Goal: Information Seeking & Learning: Learn about a topic

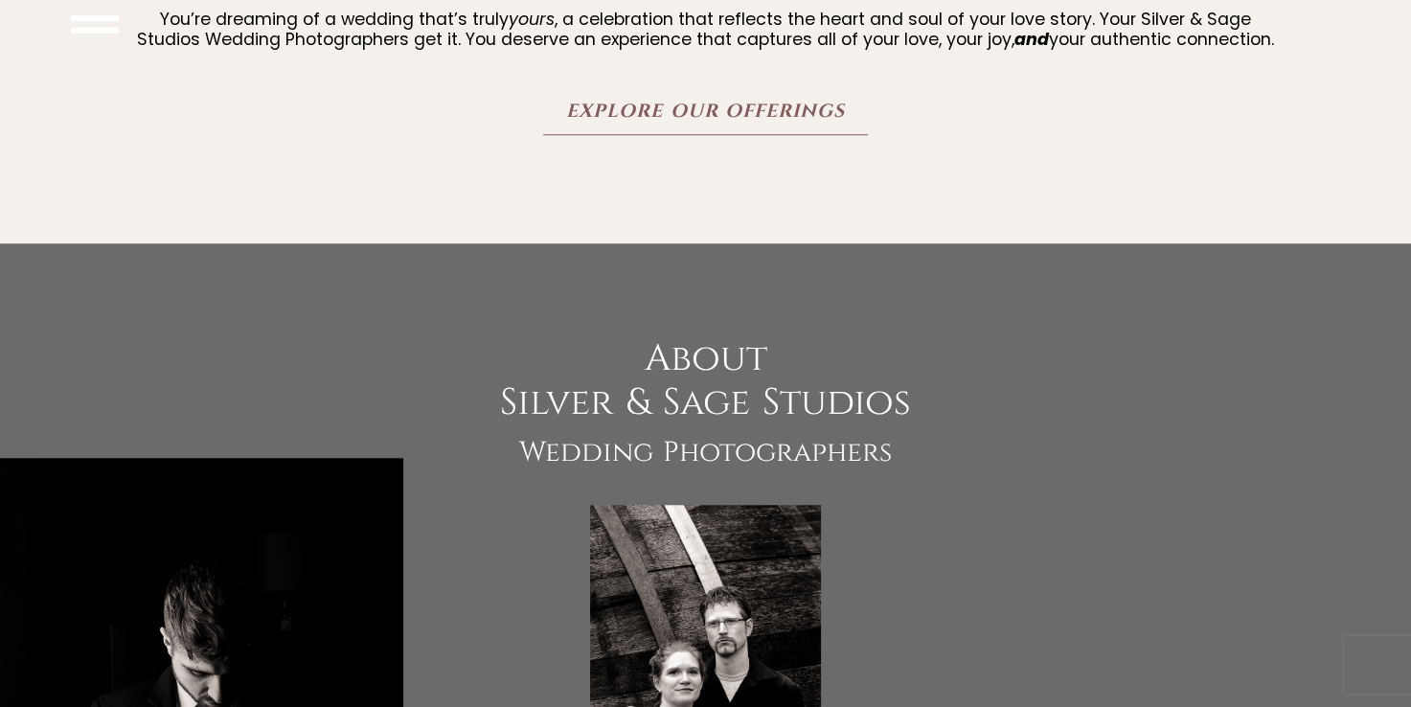
scroll to position [1601, 0]
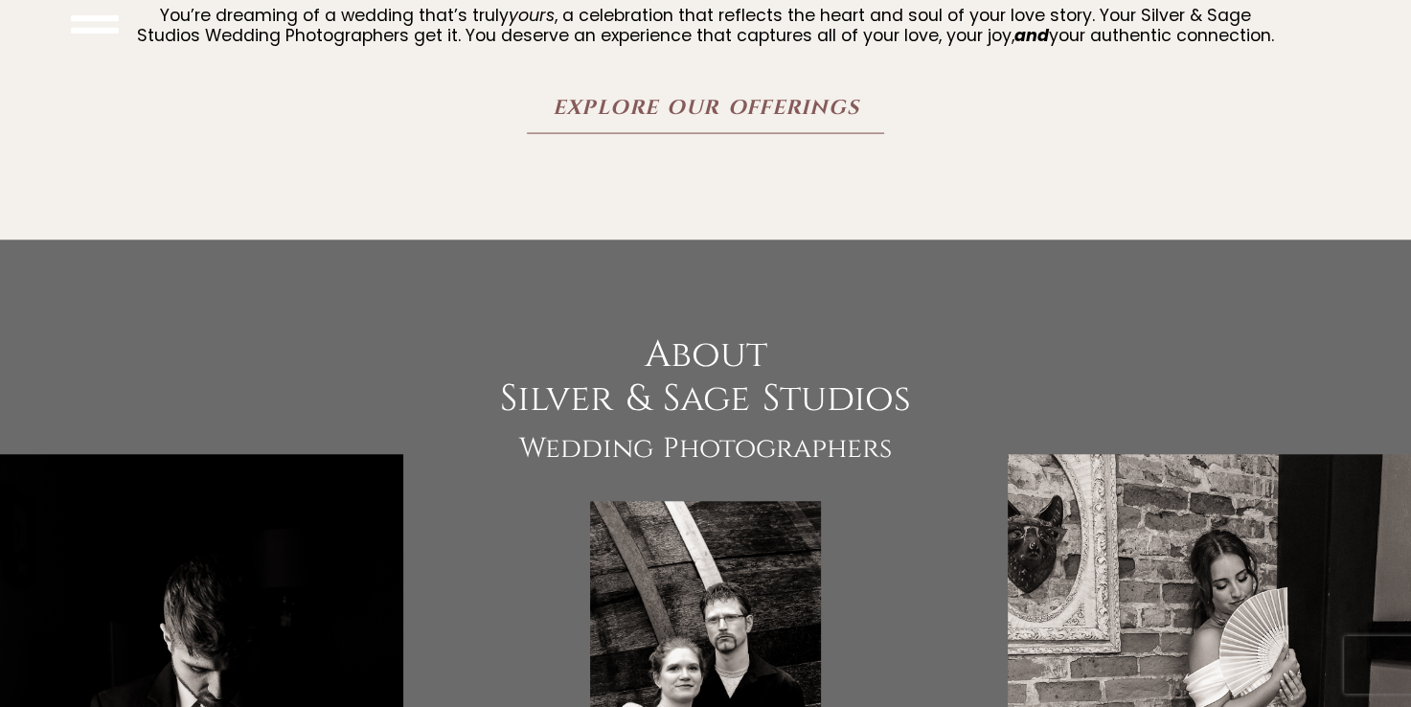
click at [642, 120] on span "Explore Our Offerings" at bounding box center [705, 108] width 307 height 24
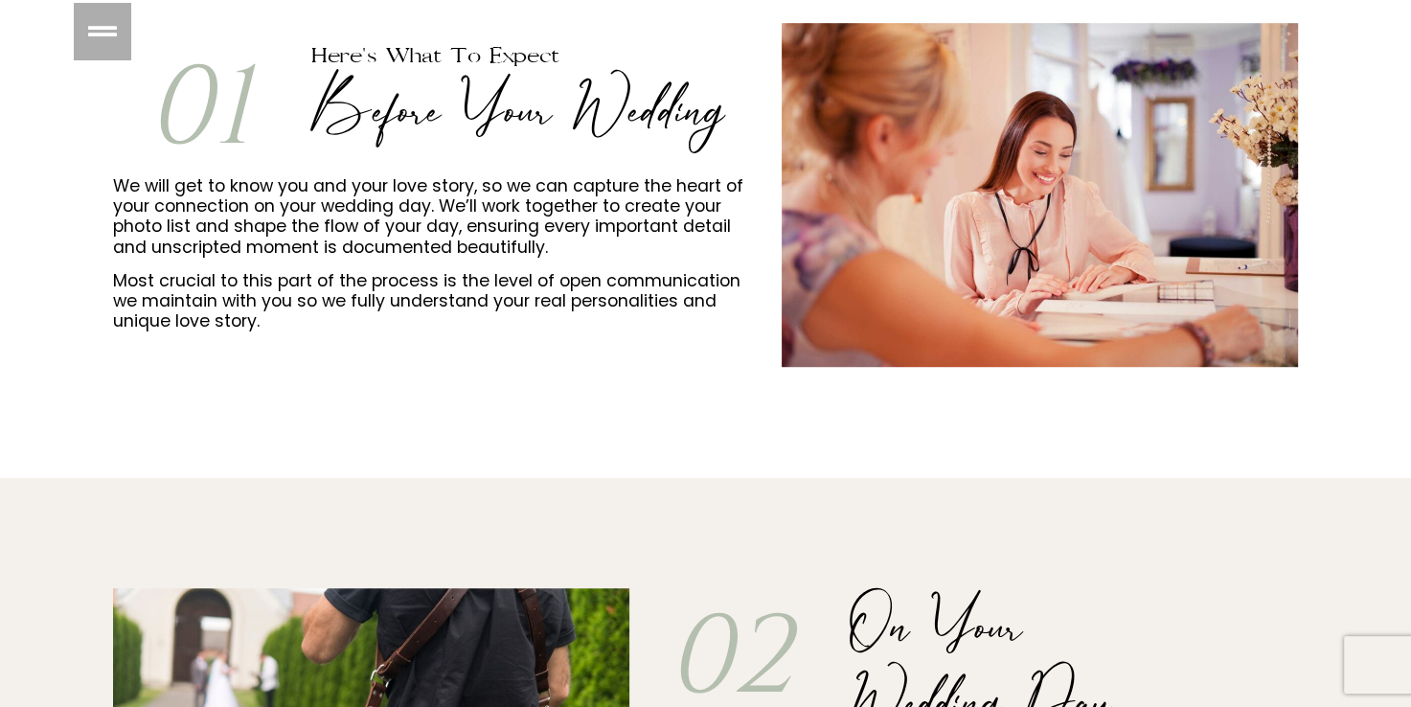
scroll to position [1171, 0]
